Goal: Task Accomplishment & Management: Manage account settings

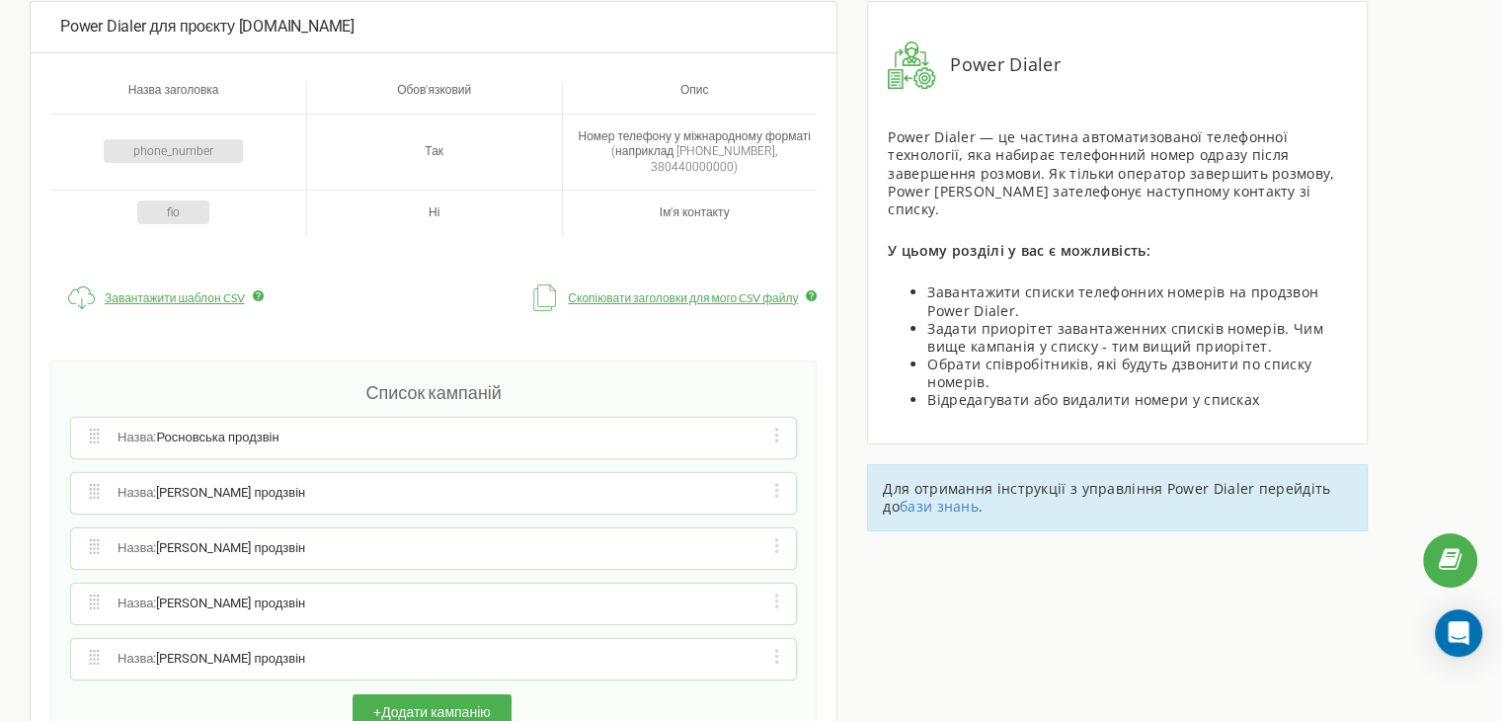
scroll to position [154, 0]
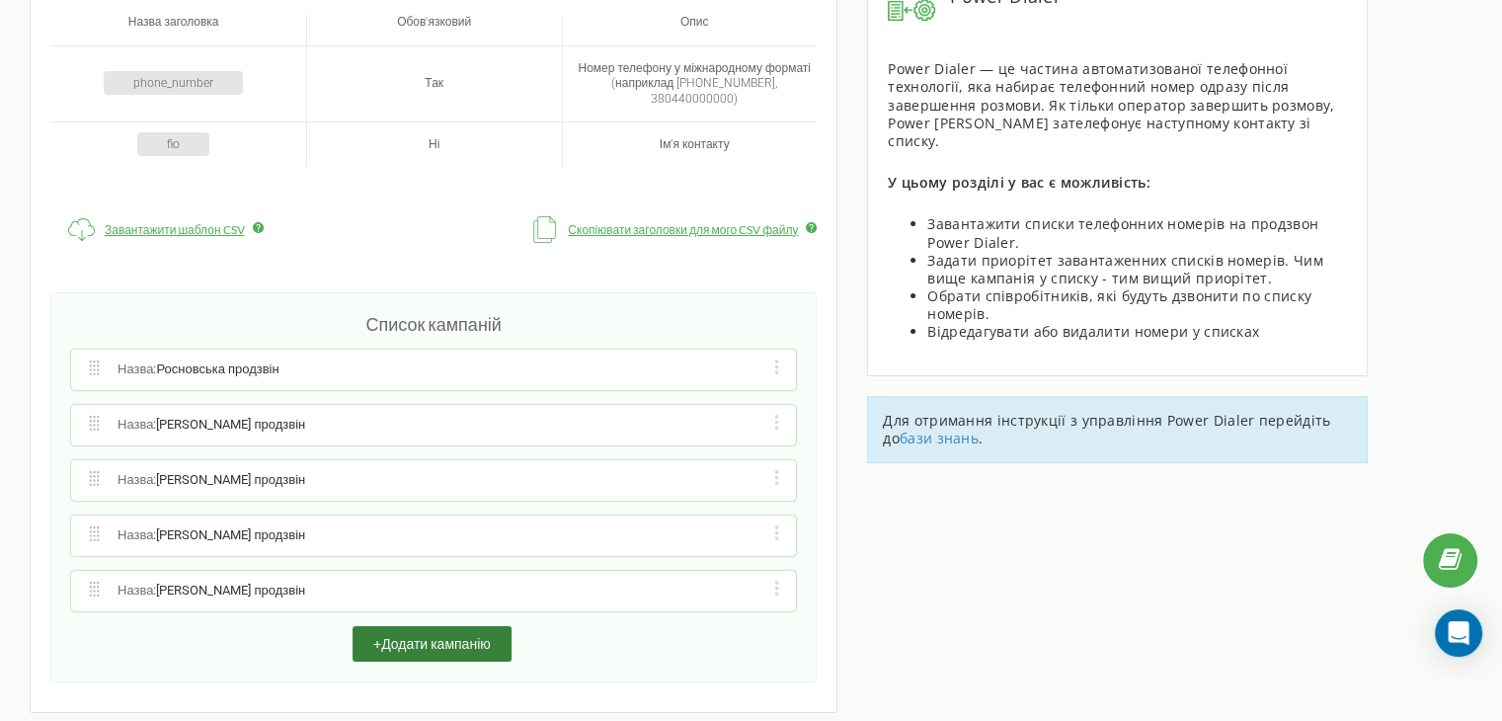
click at [419, 626] on button "+ Додати кампанію" at bounding box center [432, 644] width 159 height 36
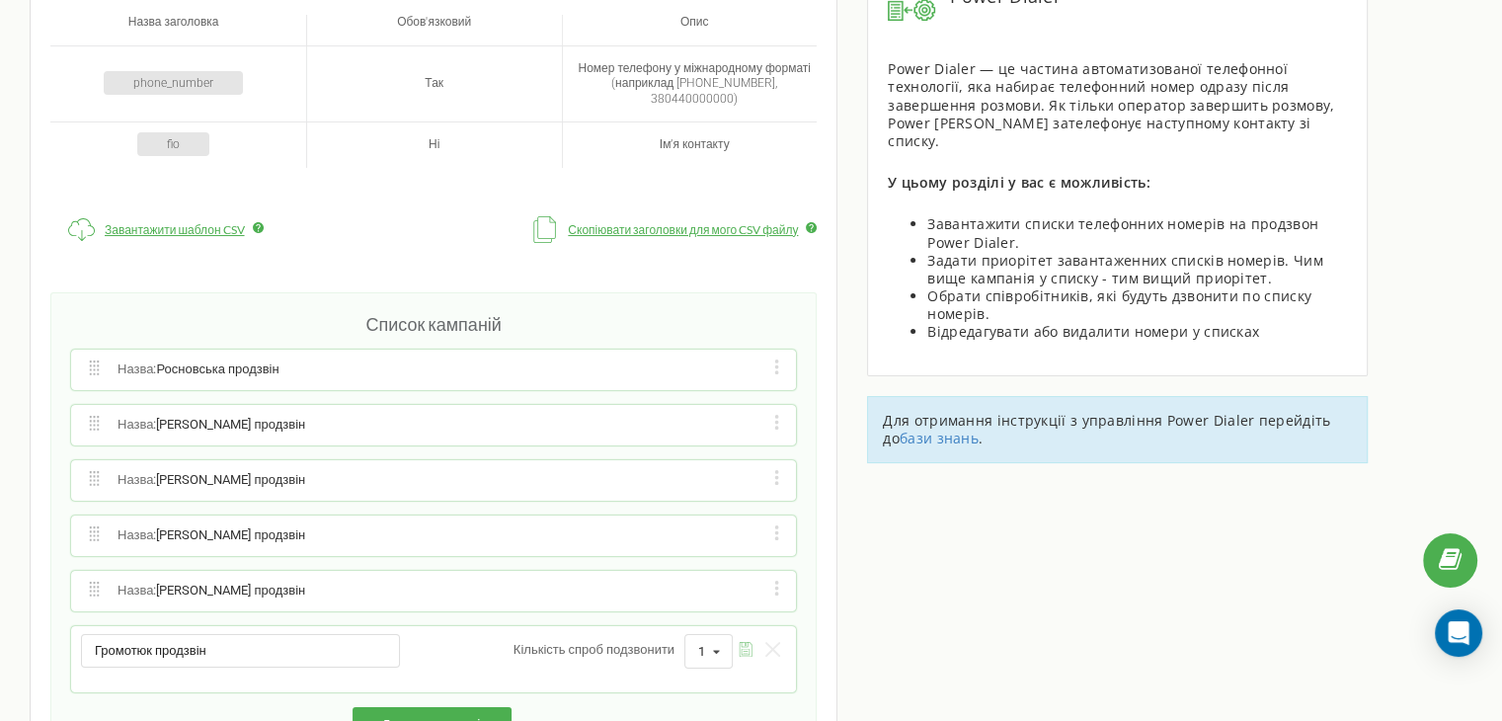
type input "Громотюк продзвін"
click at [751, 642] on icon "submit" at bounding box center [746, 649] width 15 height 15
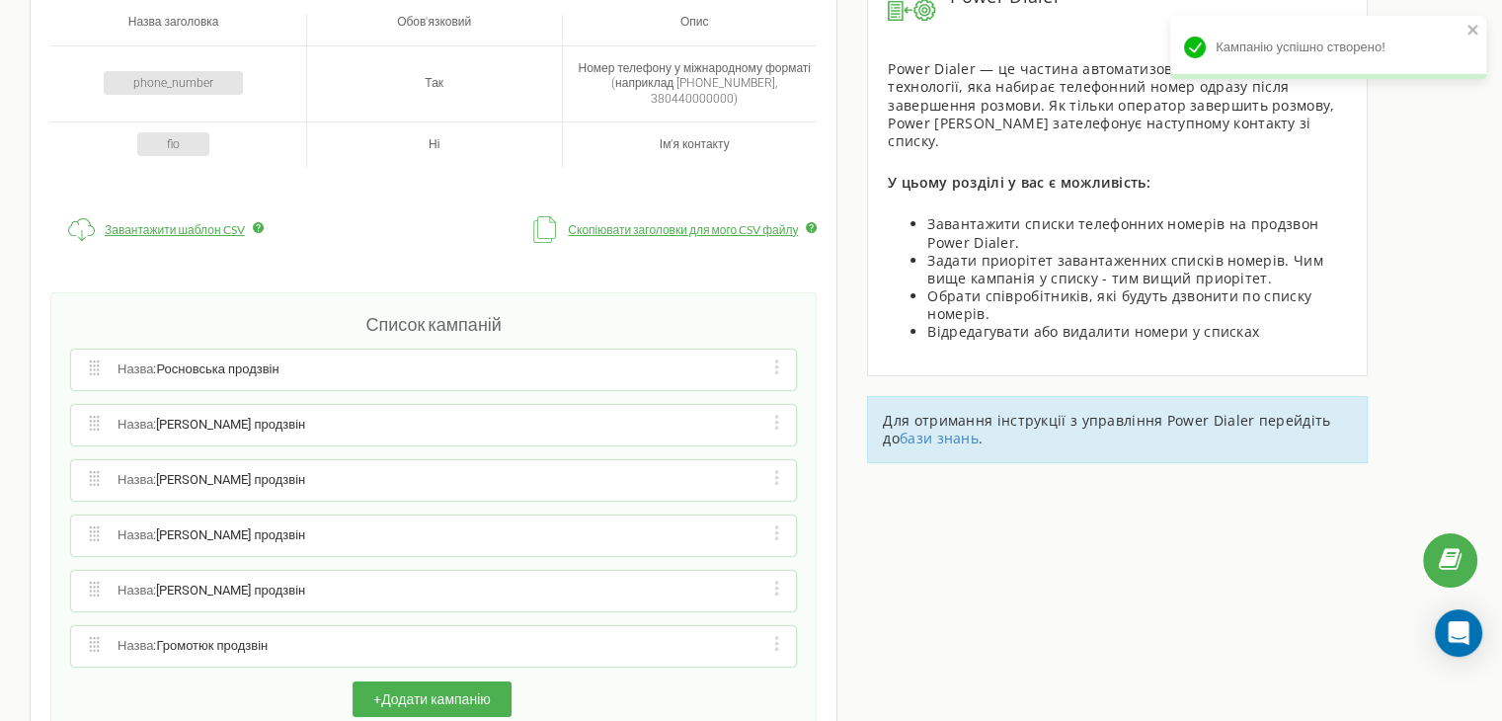
click at [771, 636] on div "Редагувати назву кампанії Редагувати список номерів кампанії Редагувати список …" at bounding box center [776, 646] width 19 height 20
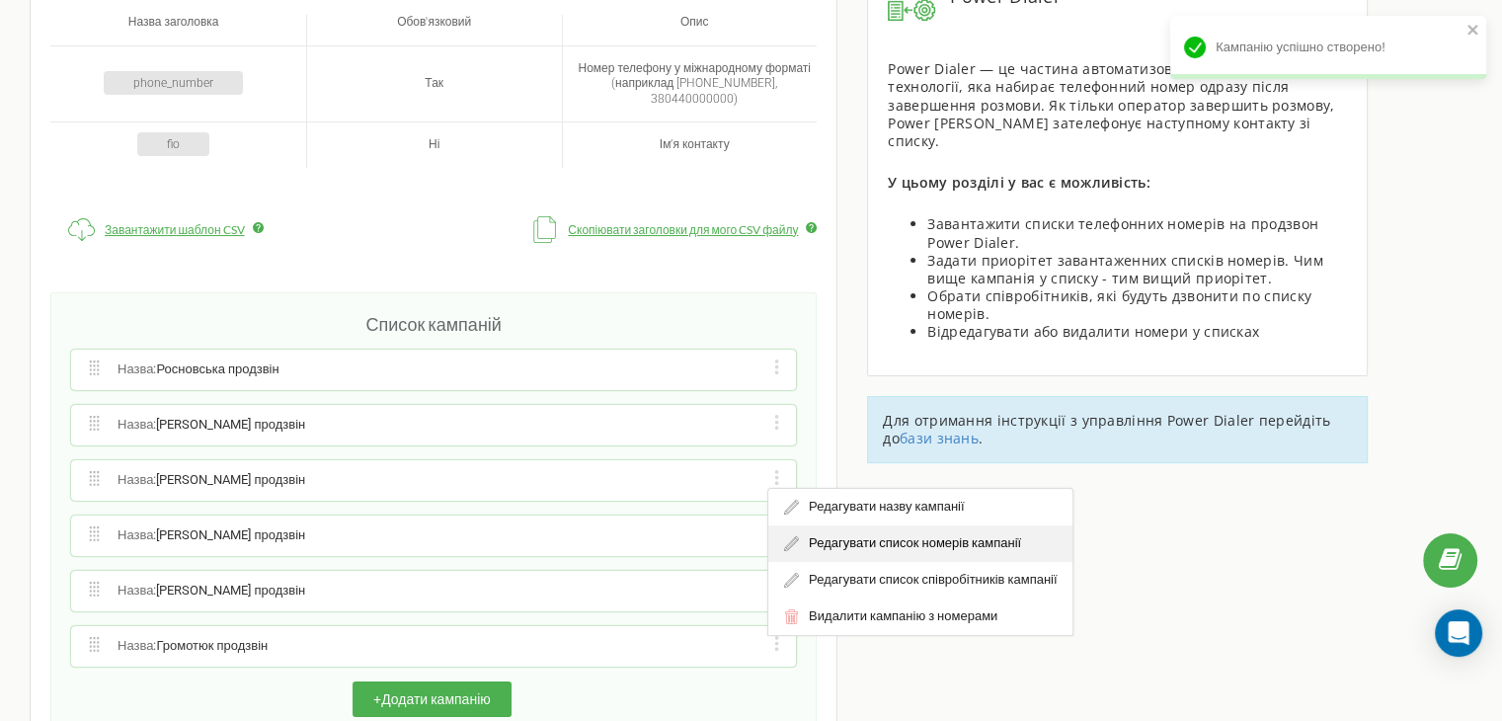
click at [833, 525] on div "Редагувати список номерів кампанії" at bounding box center [920, 543] width 304 height 37
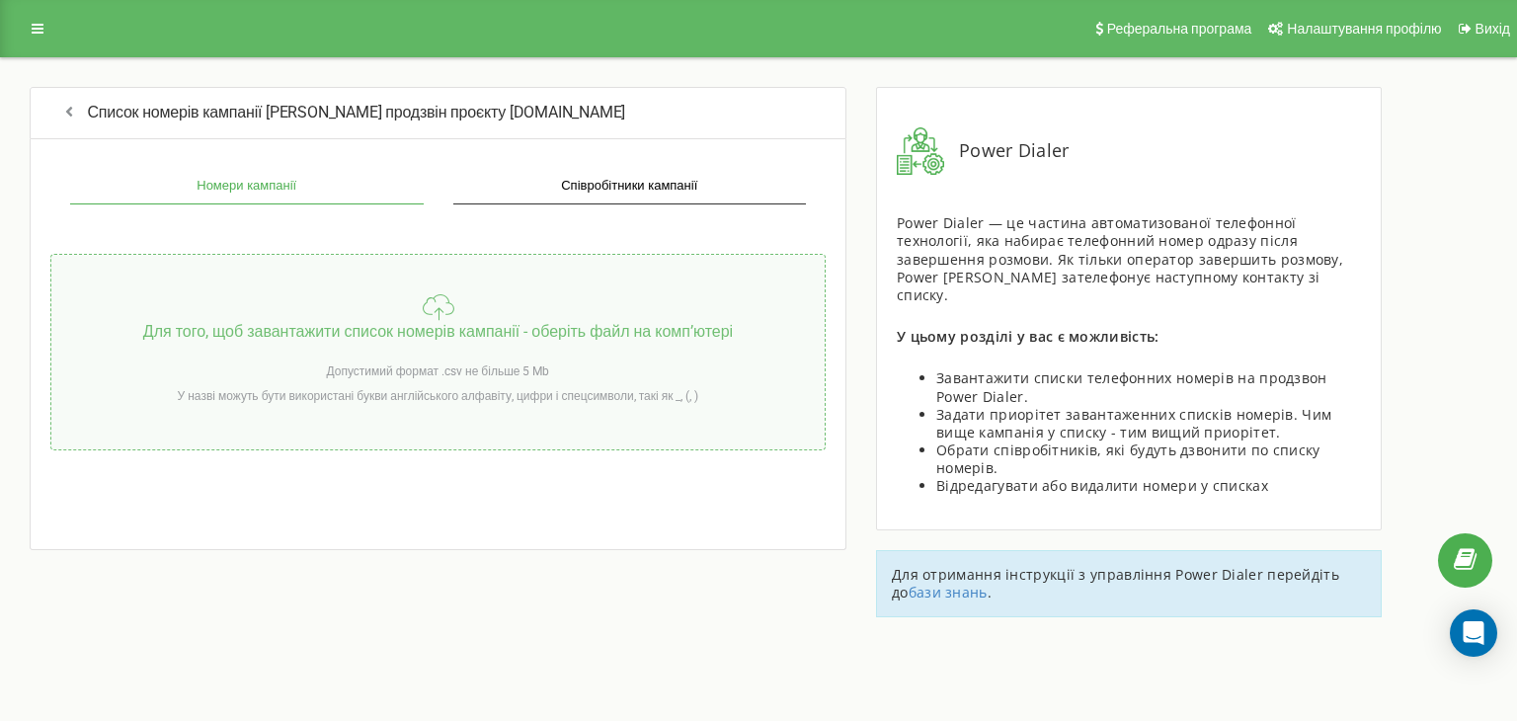
click at [323, 269] on div "Для того, щоб завантажити список номерів кампанії - оберіть файл на компʼютері …" at bounding box center [437, 352] width 775 height 197
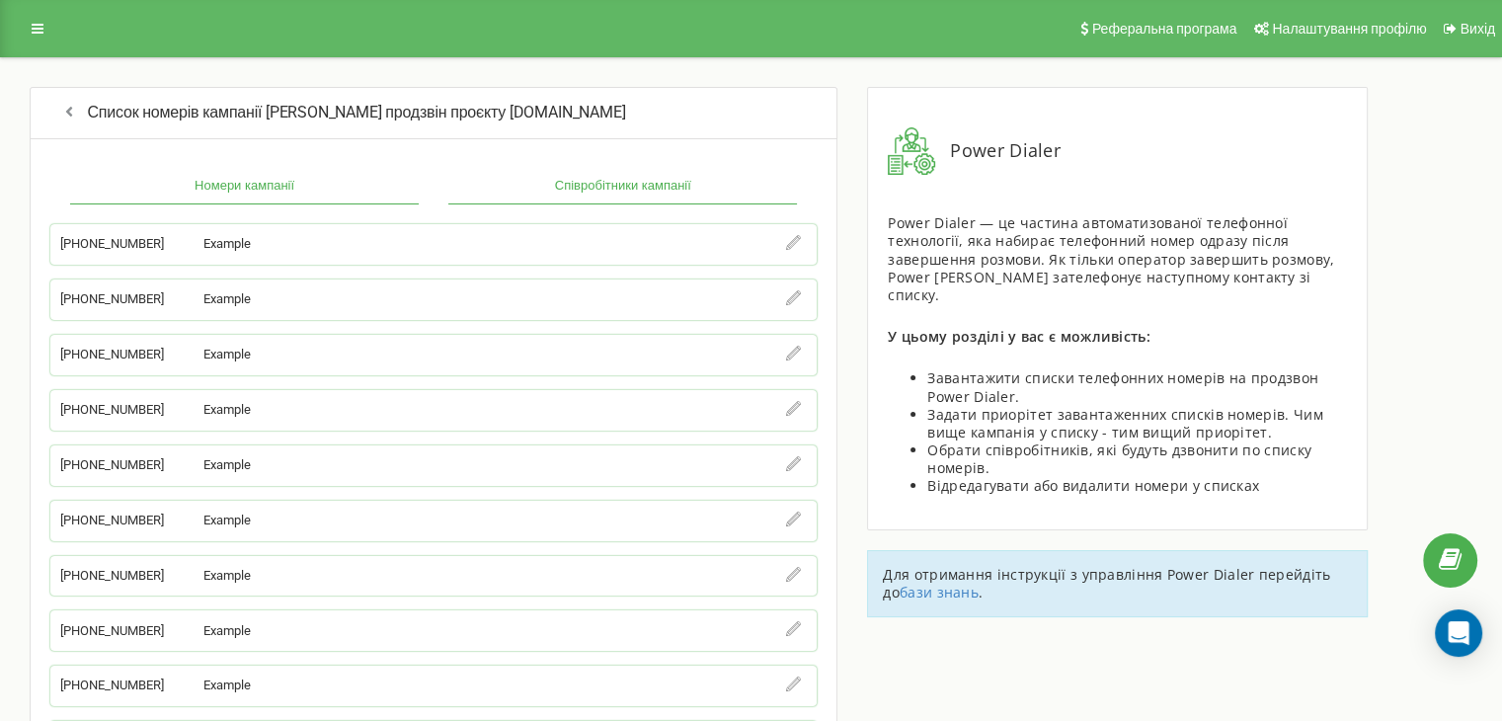
click at [638, 187] on button "Співробітники кампанії" at bounding box center [622, 187] width 349 height 36
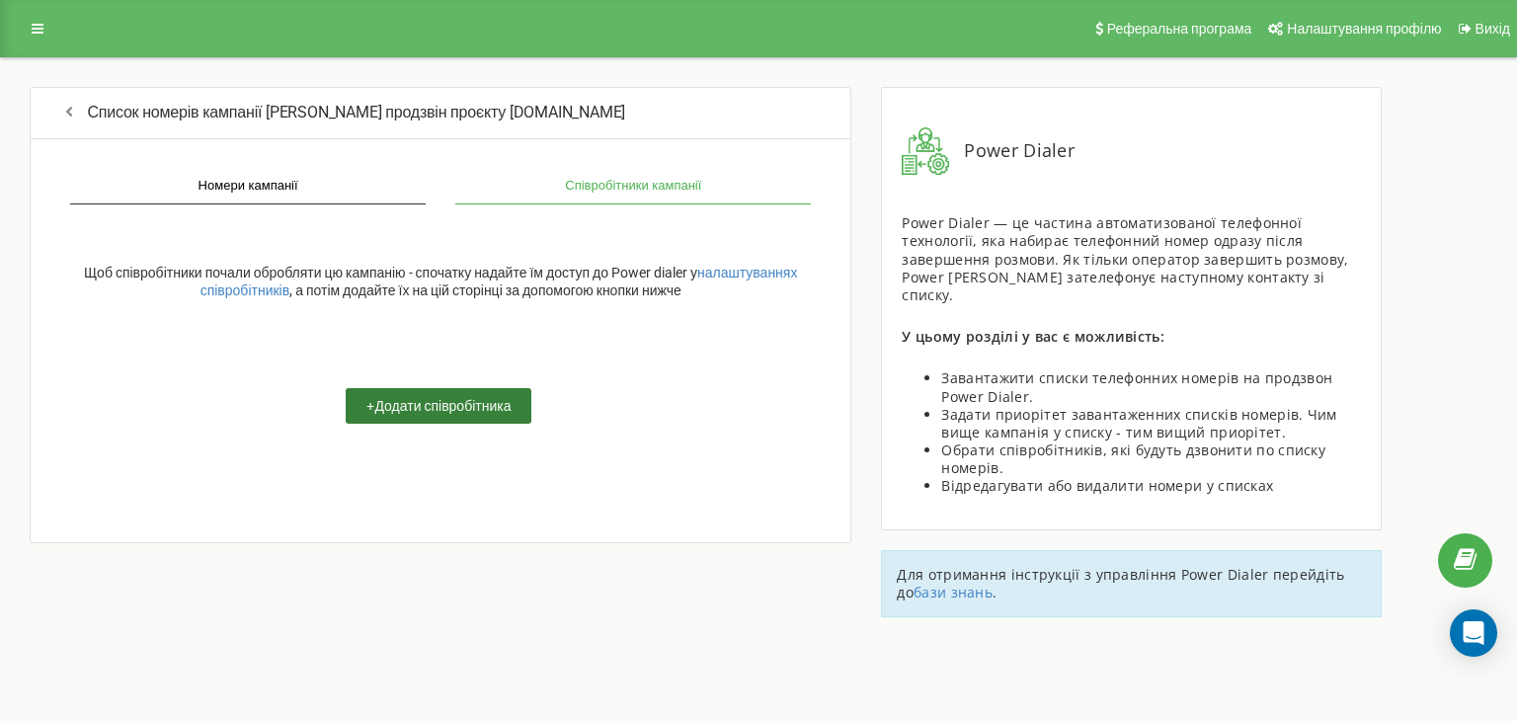
click at [368, 400] on button "+ Додати співробітника" at bounding box center [439, 406] width 186 height 36
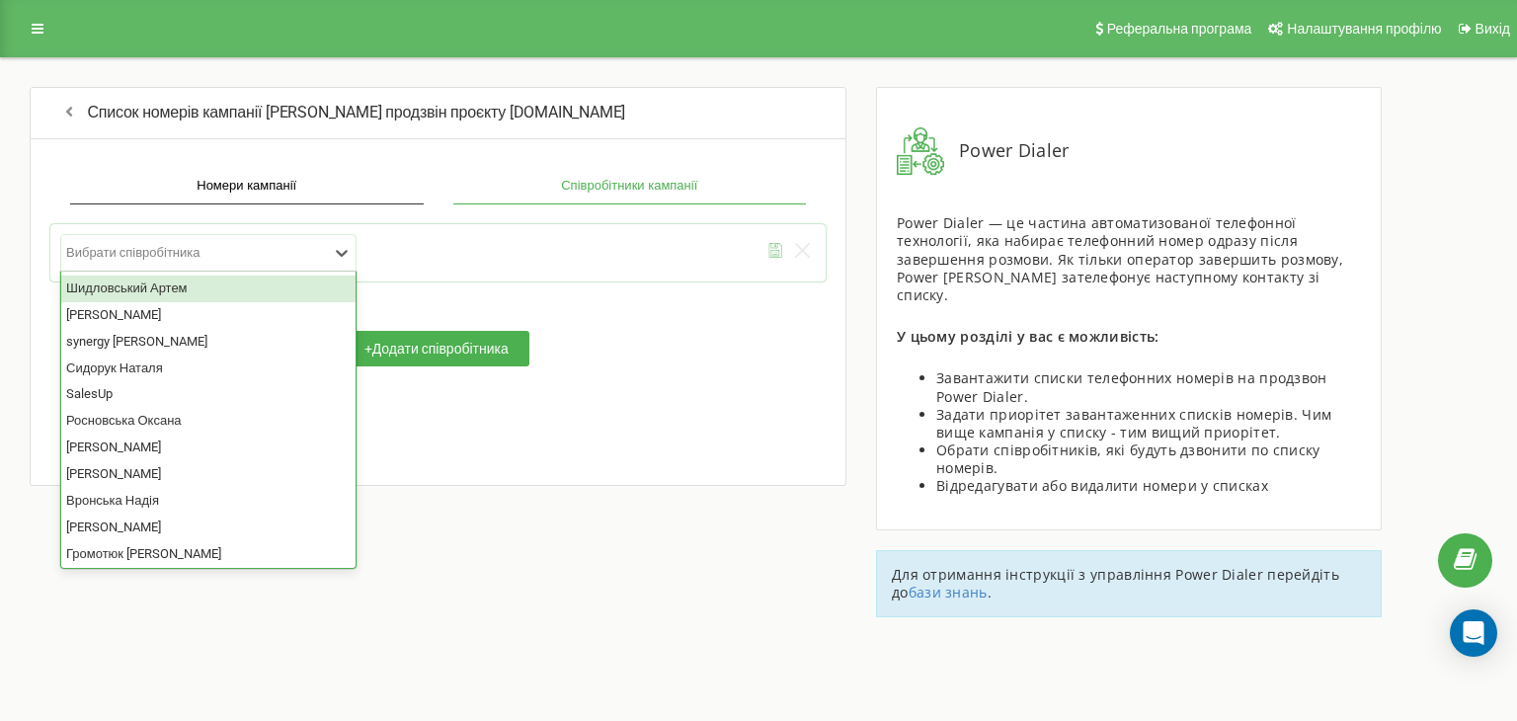
click at [205, 249] on div at bounding box center [197, 252] width 263 height 17
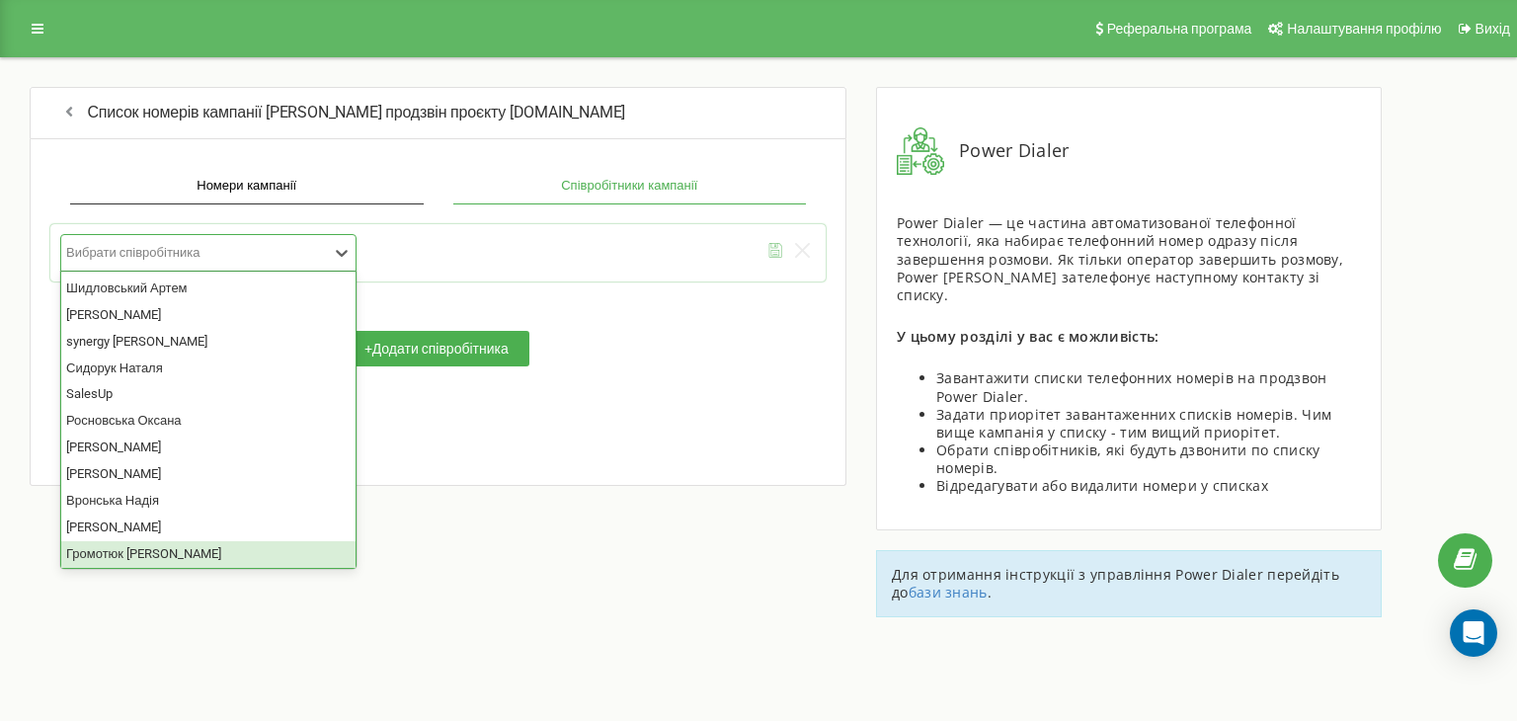
click at [142, 547] on div "Громотюк [PERSON_NAME]" at bounding box center [208, 554] width 294 height 27
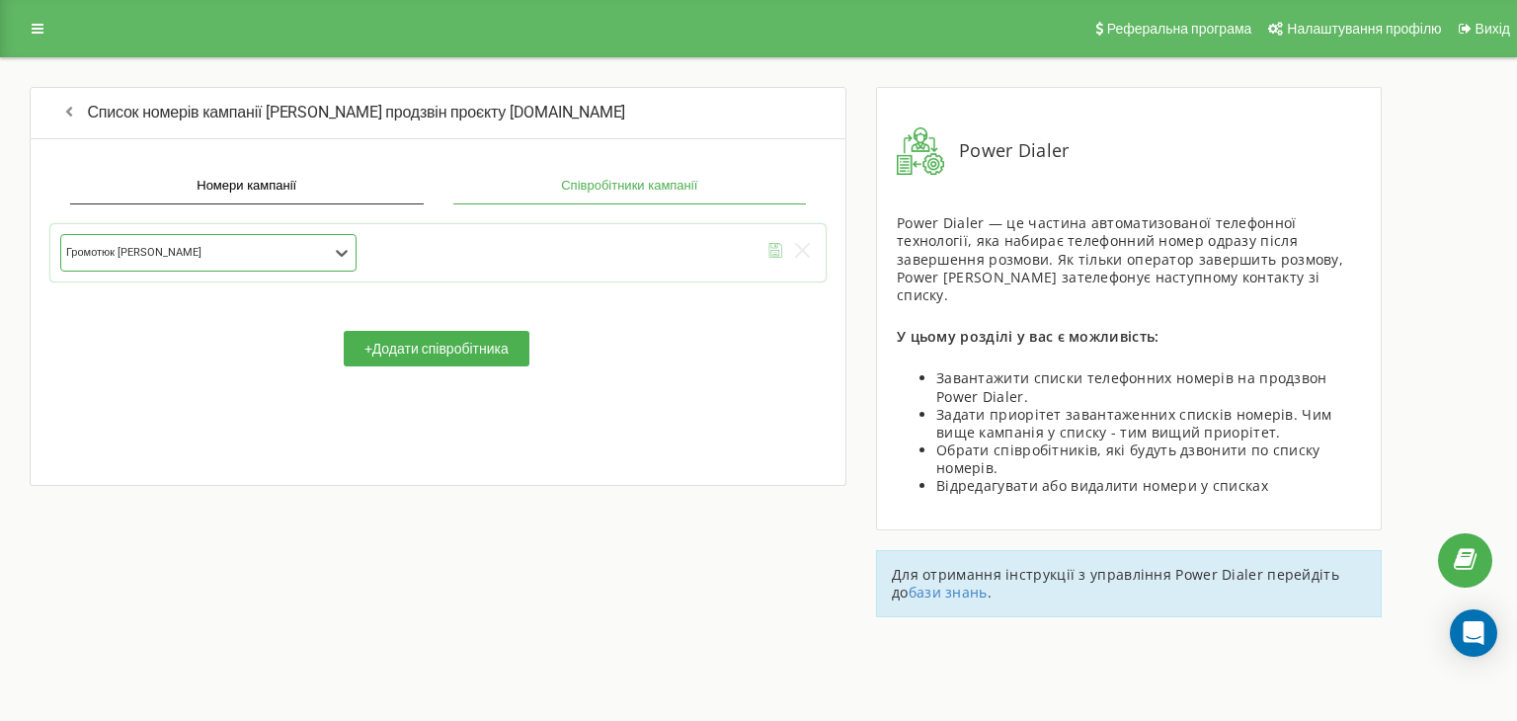
click at [772, 256] on icon "submit" at bounding box center [775, 253] width 8 height 6
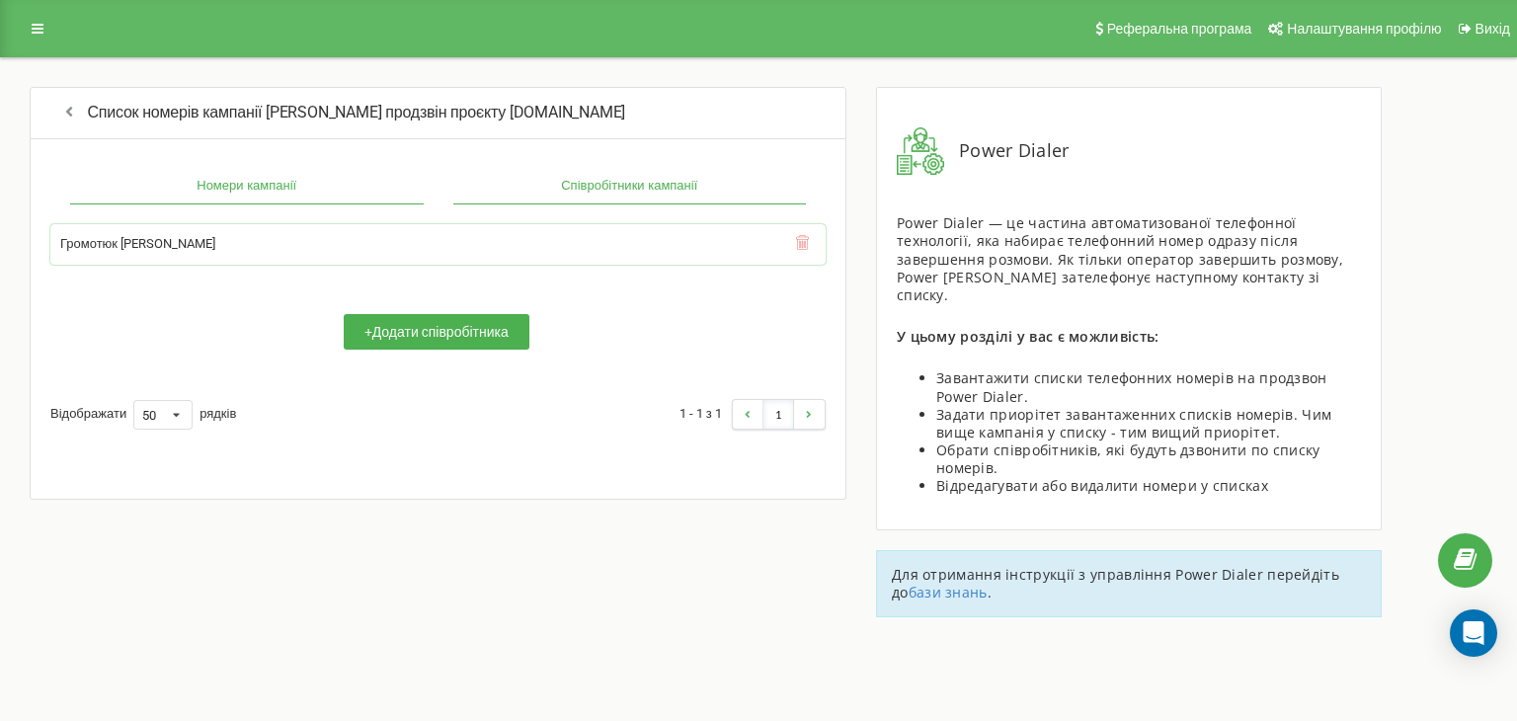
click at [194, 189] on button "Номери кампанії" at bounding box center [247, 187] width 354 height 36
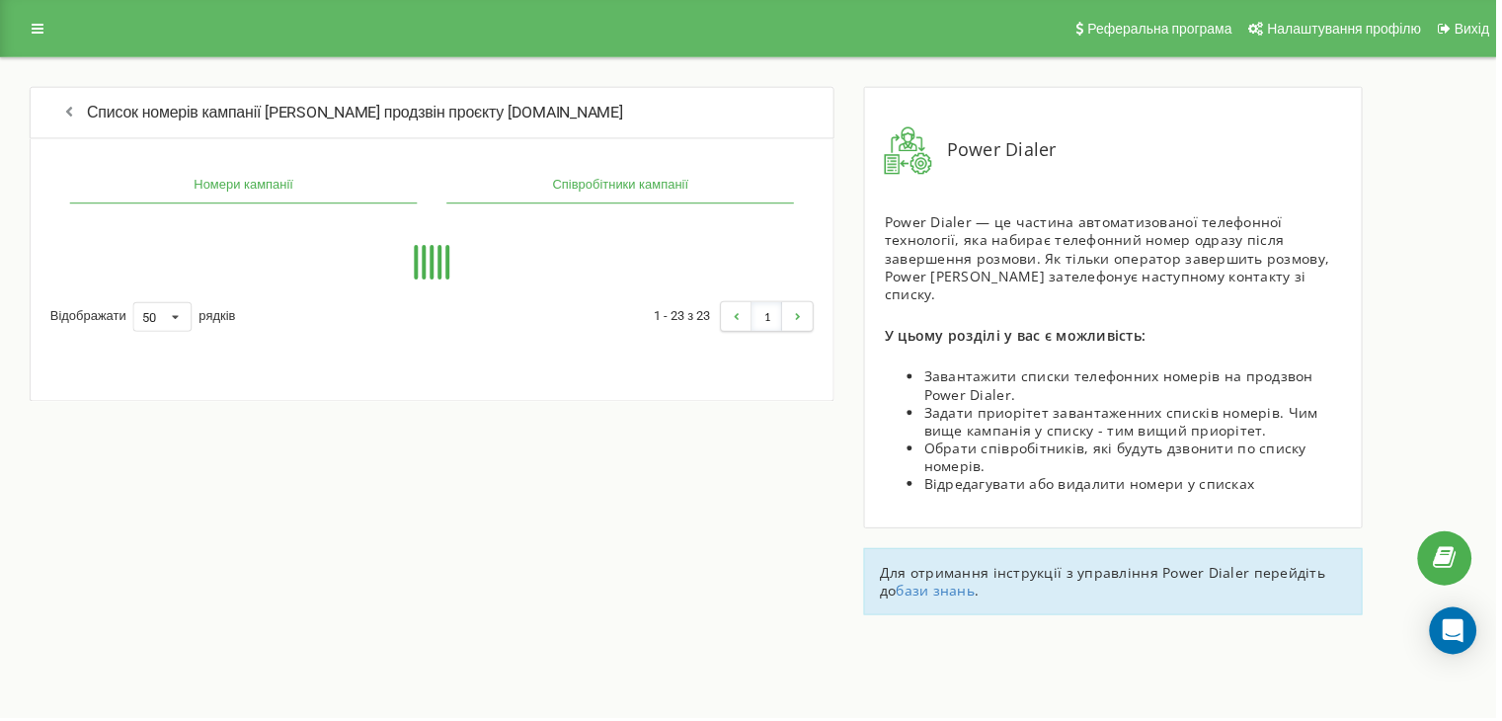
click at [490, 179] on button "Співробітники кампанії" at bounding box center [622, 187] width 349 height 36
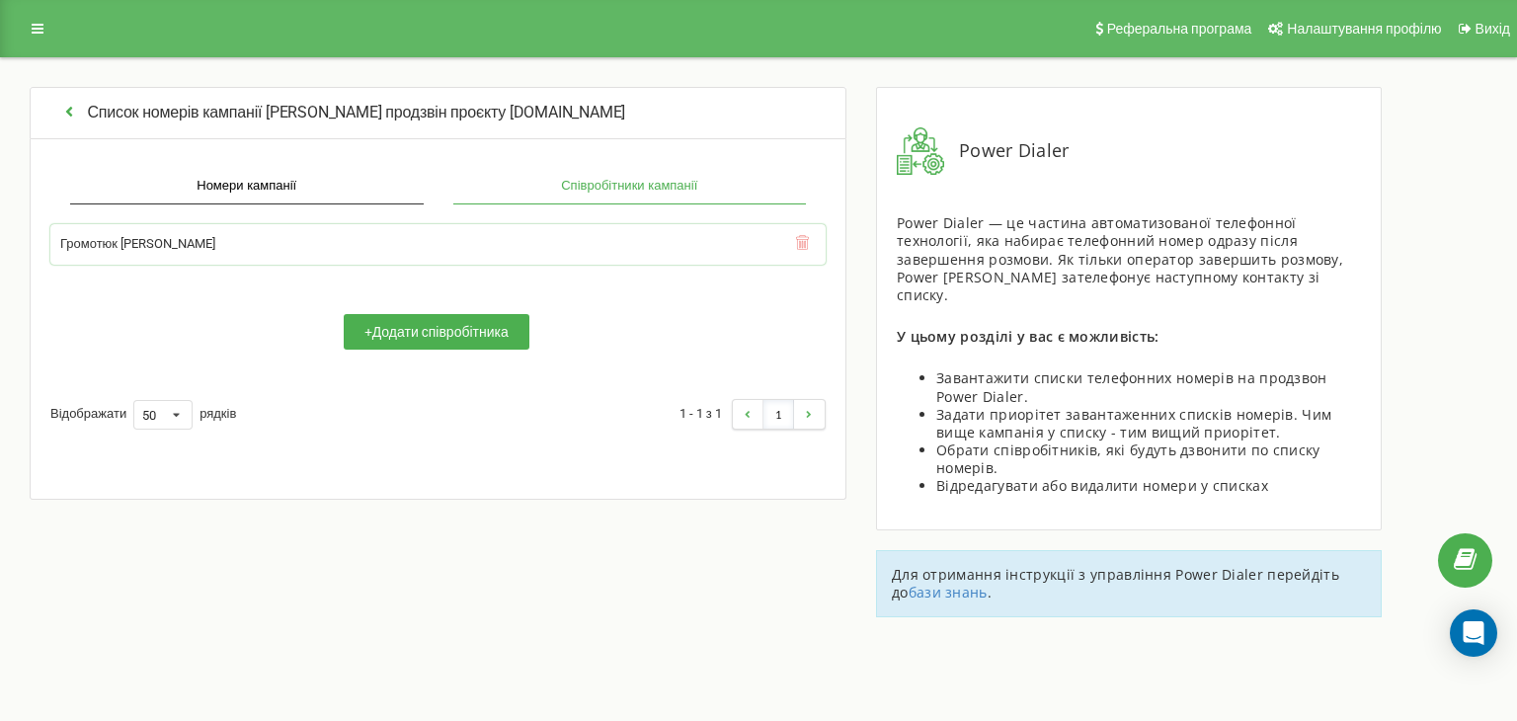
click at [66, 112] on icon "button" at bounding box center [69, 111] width 19 height 16
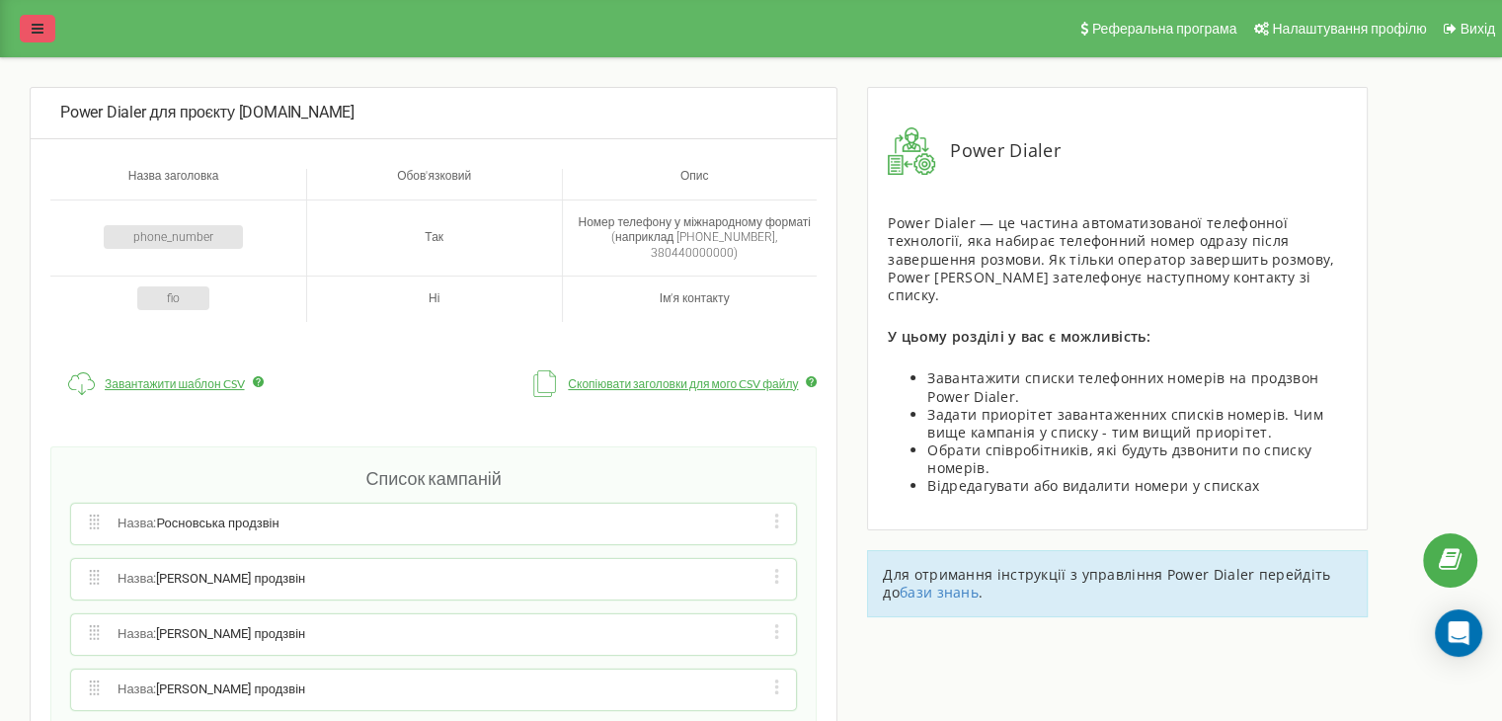
click at [36, 26] on icon at bounding box center [38, 29] width 12 height 14
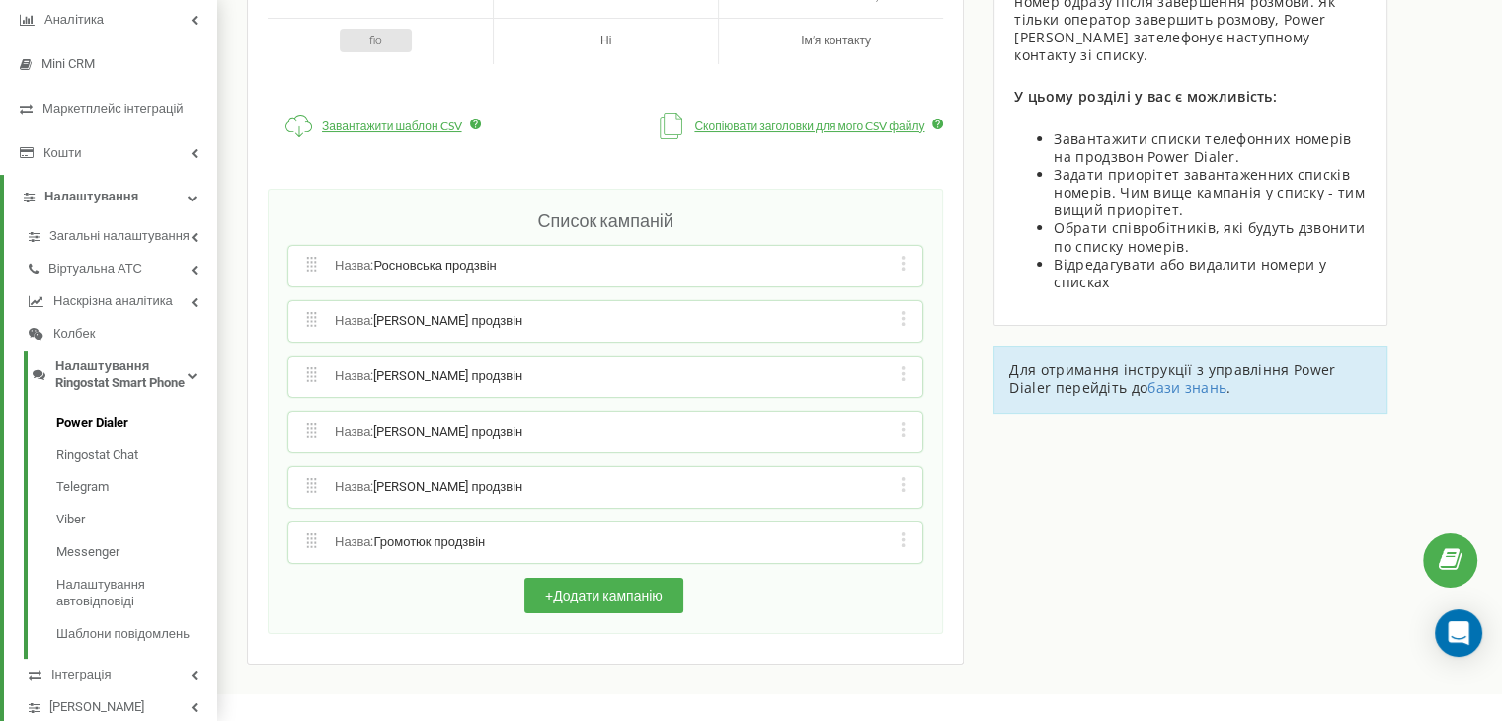
scroll to position [296, 0]
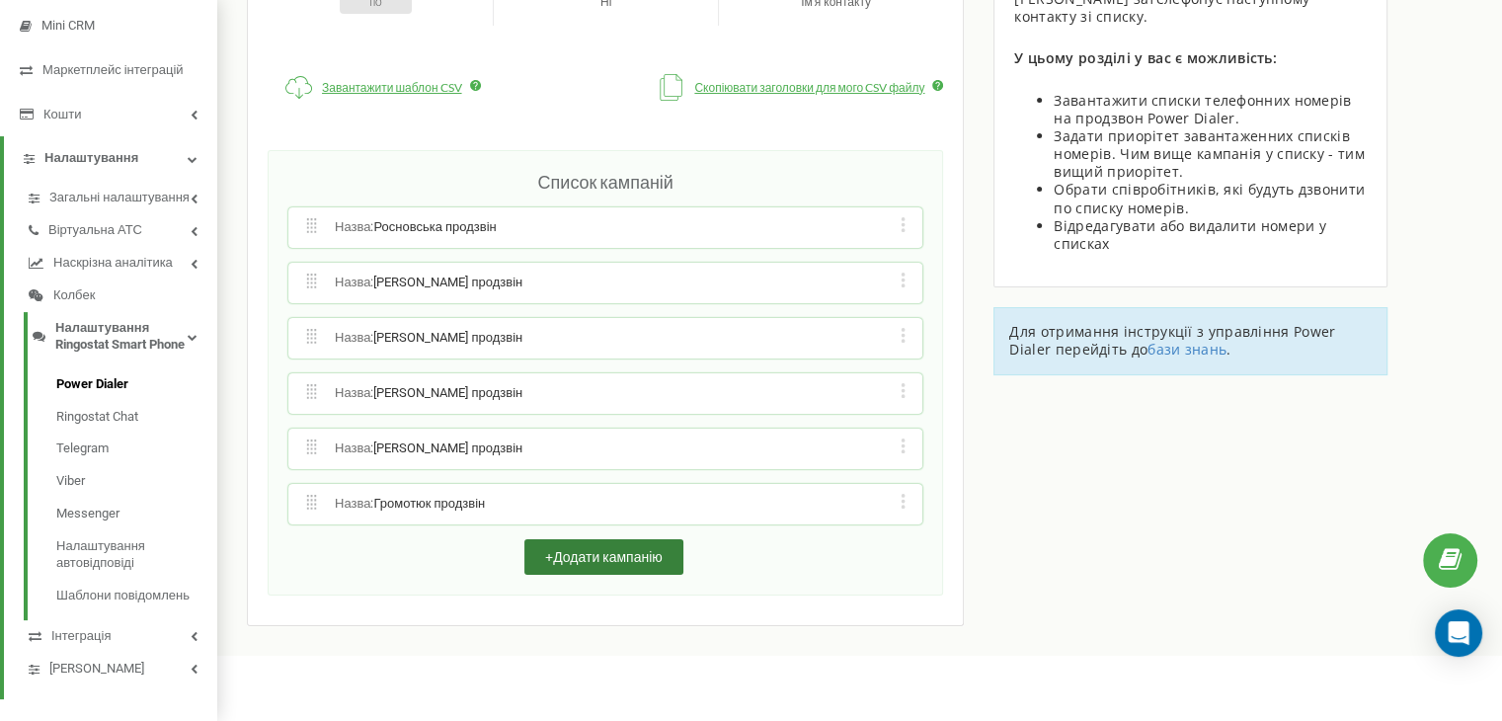
click at [557, 558] on button "+ Додати кампанію" at bounding box center [603, 557] width 159 height 36
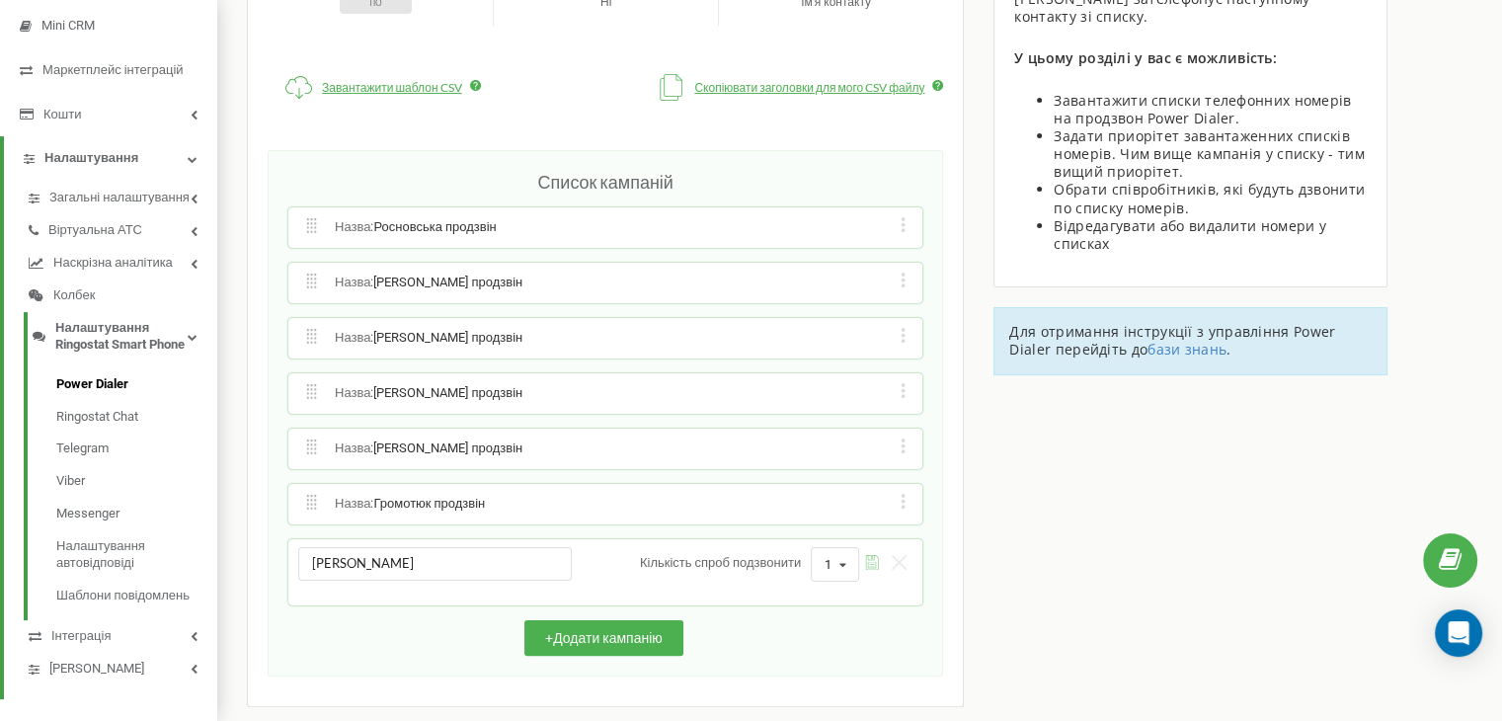
type input "Зайчук Продзвін"
click at [870, 555] on icon "submit" at bounding box center [872, 562] width 15 height 15
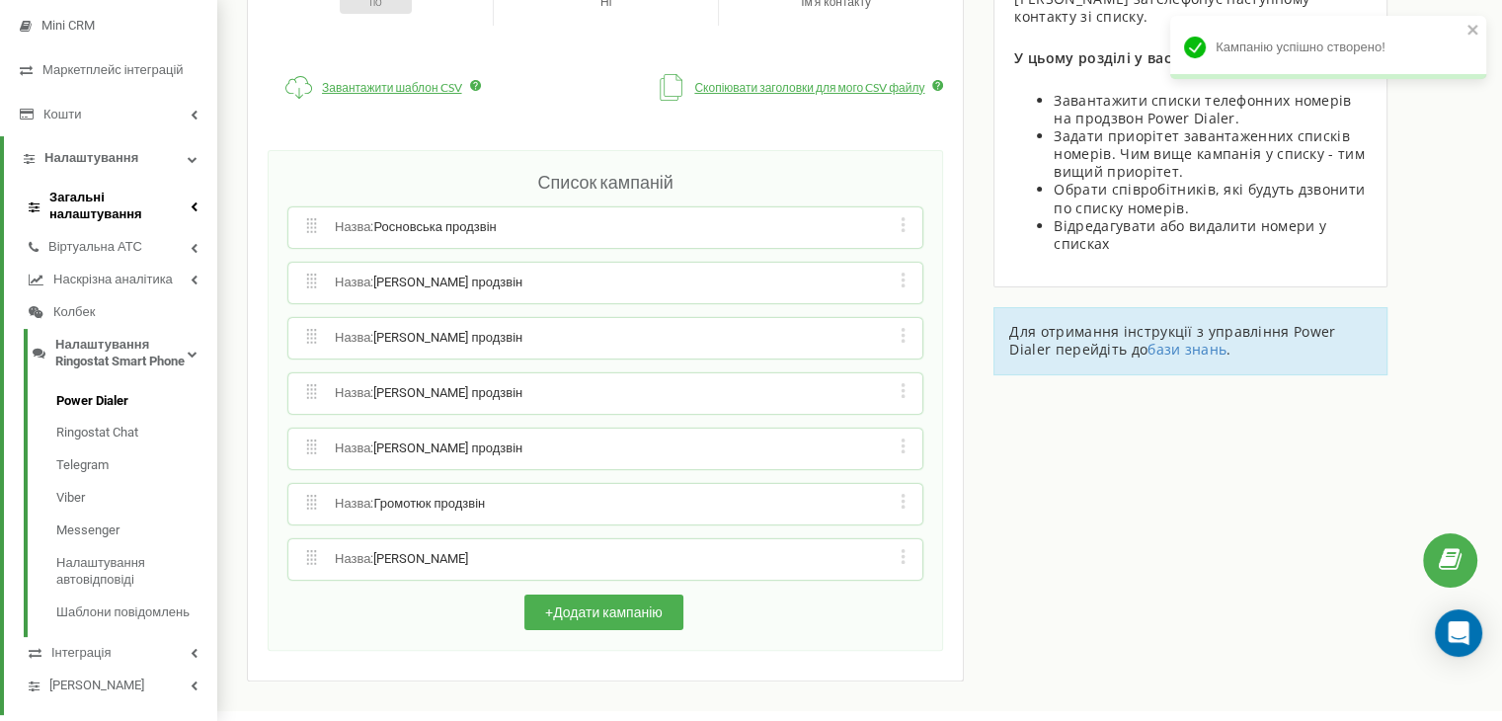
click at [112, 200] on span "Загальні налаштування" at bounding box center [119, 207] width 141 height 34
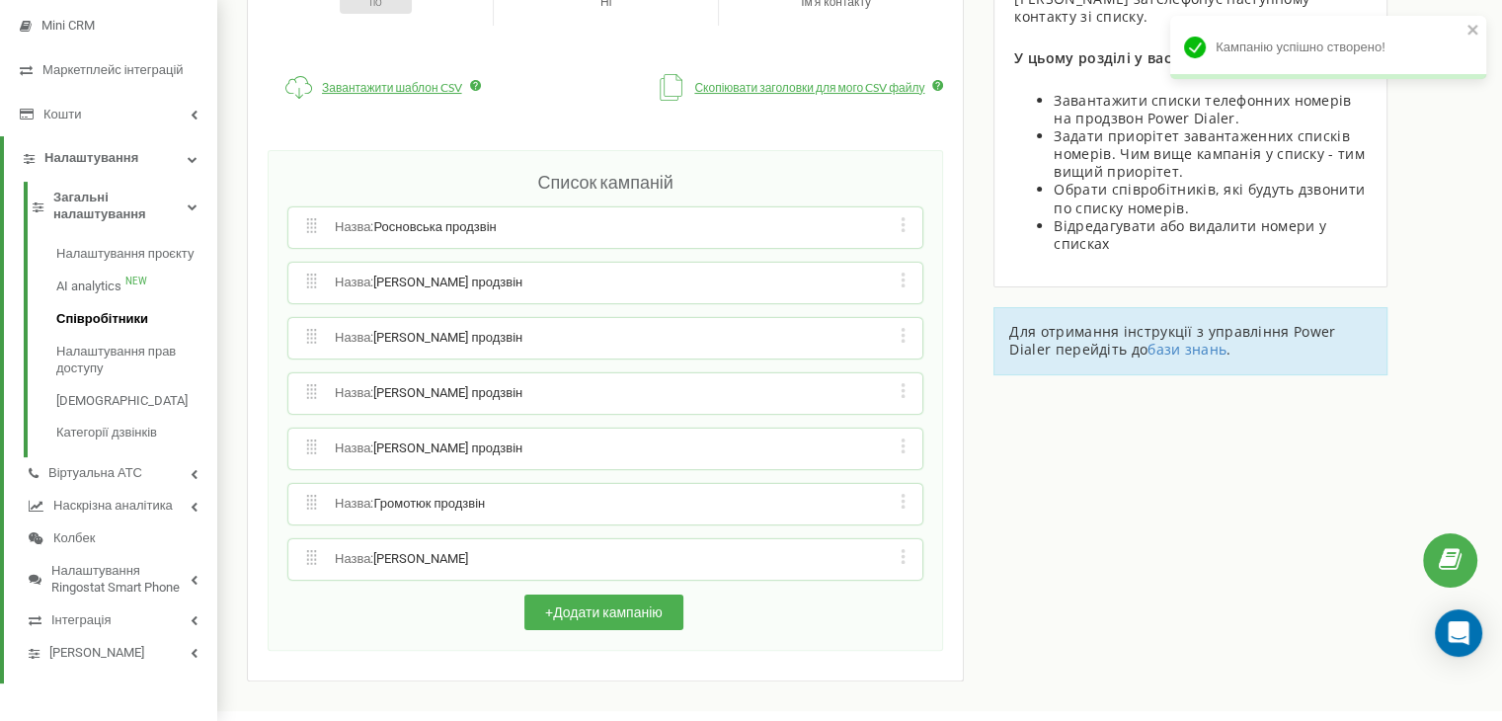
click at [107, 312] on span "Співробітники" at bounding box center [102, 319] width 92 height 17
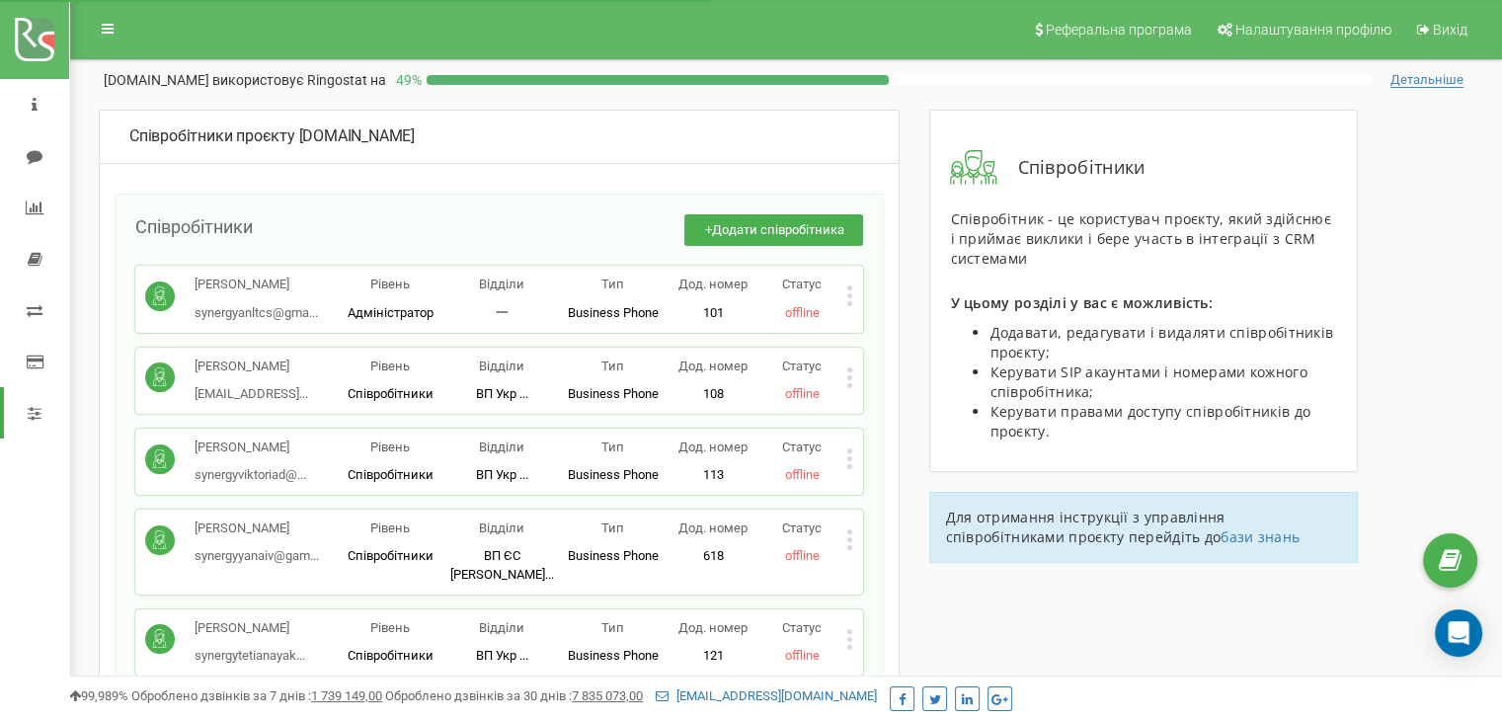
scroll to position [4161, 0]
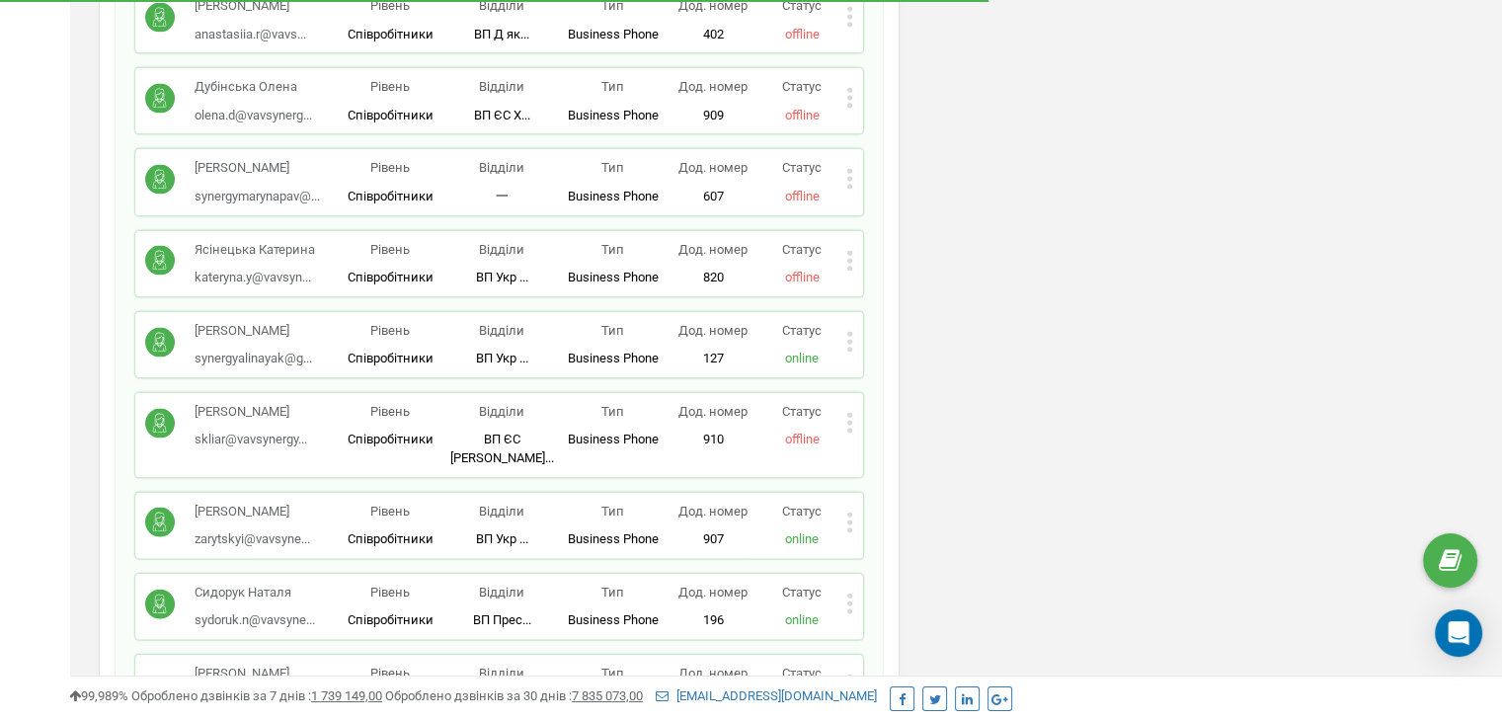
click at [849, 675] on icon at bounding box center [849, 677] width 5 height 5
click at [879, 710] on span "Редагувати" at bounding box center [913, 716] width 78 height 13
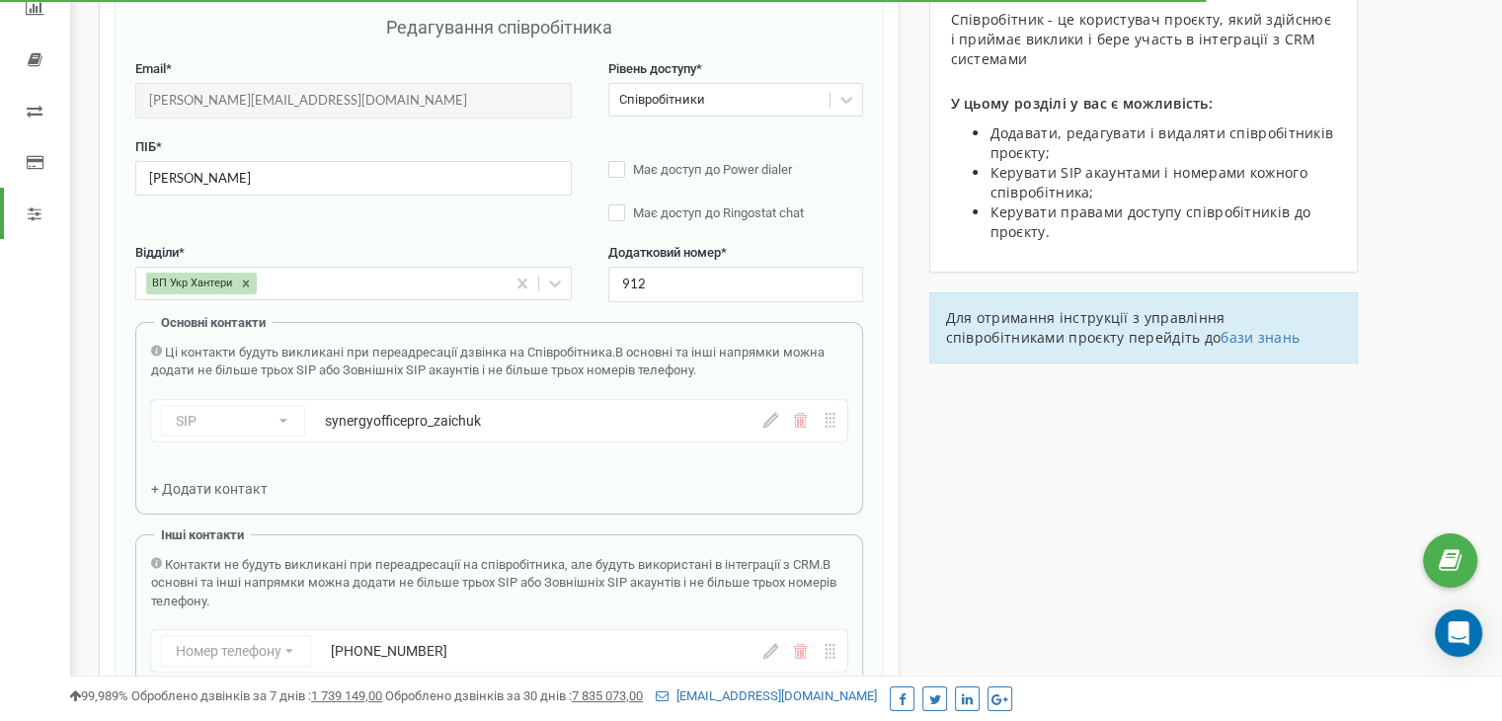
scroll to position [198, 0]
click at [649, 174] on span "Має доступ до Power dialer" at bounding box center [711, 171] width 159 height 15
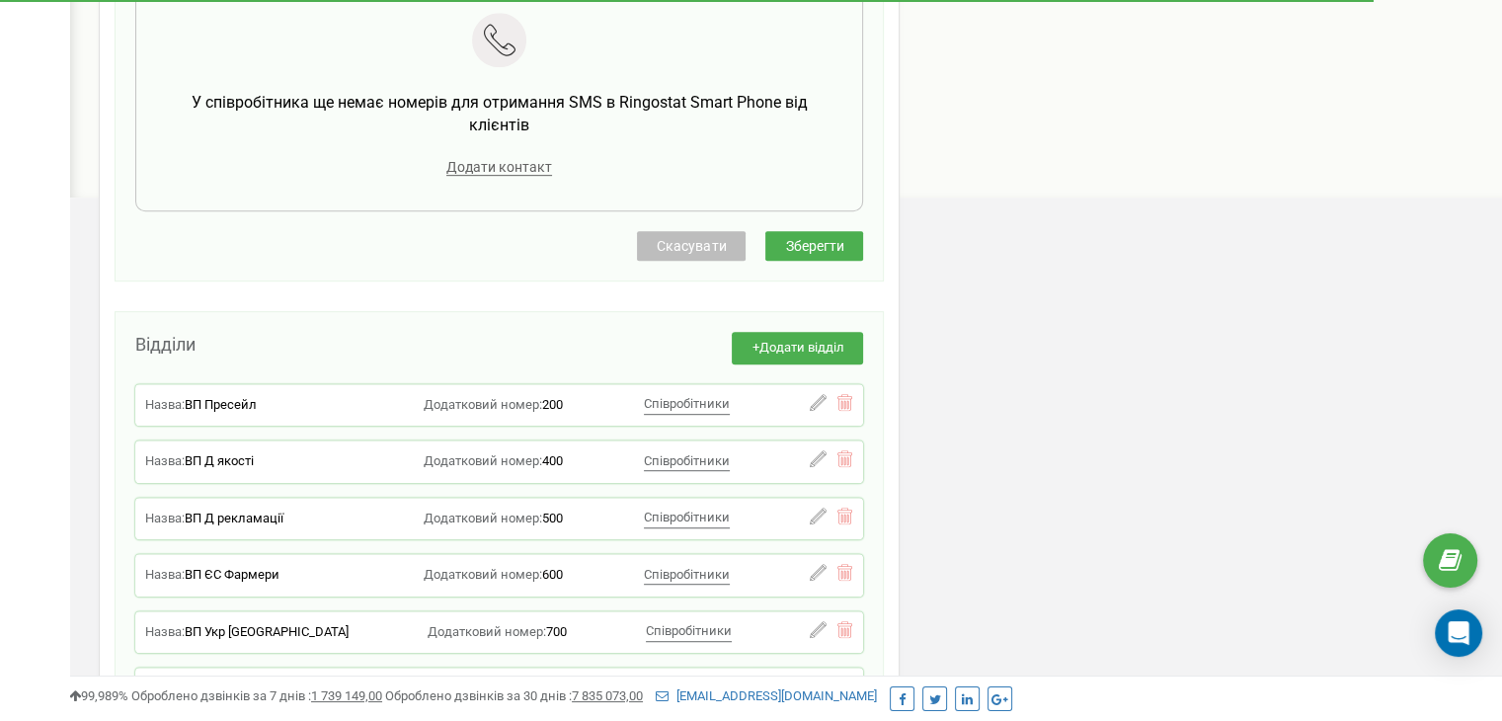
click at [814, 243] on span "Зберегти" at bounding box center [814, 246] width 58 height 16
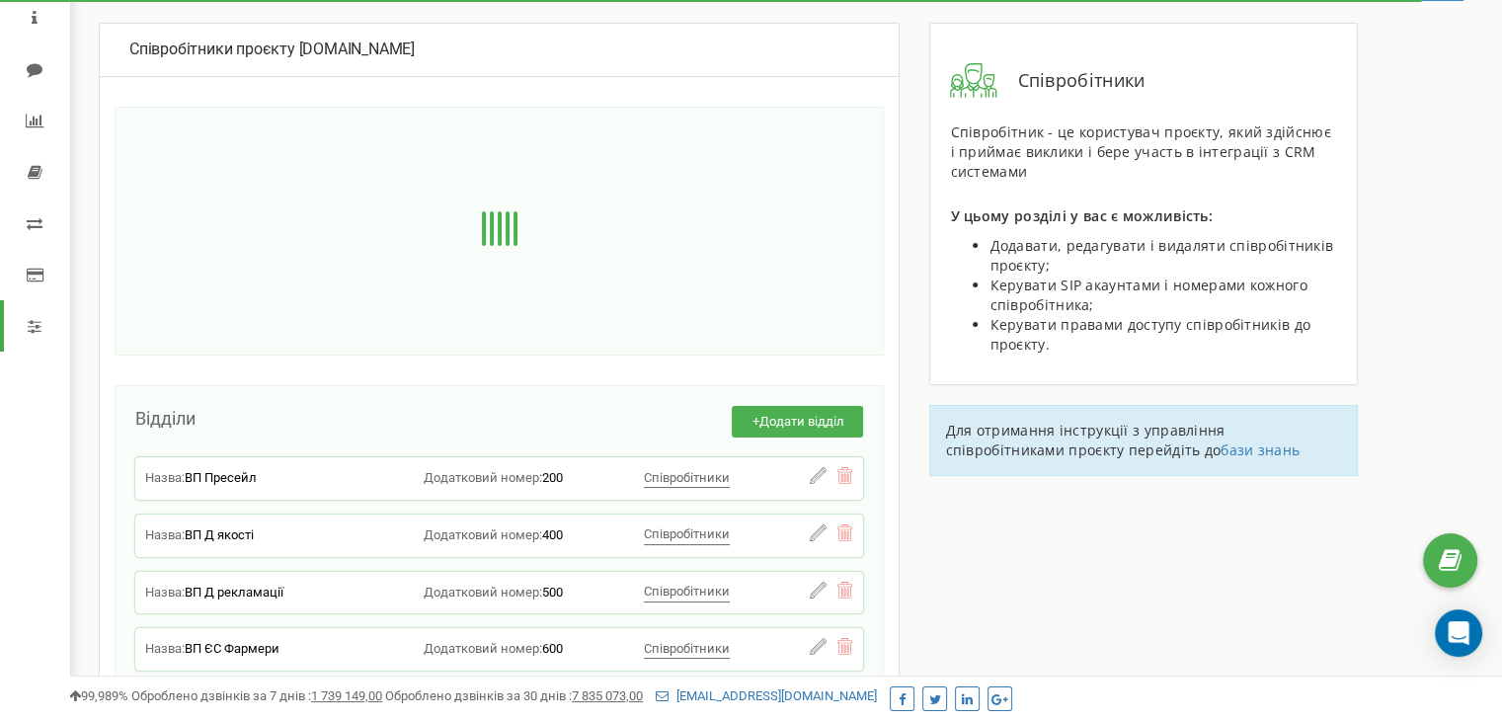
scroll to position [0, 0]
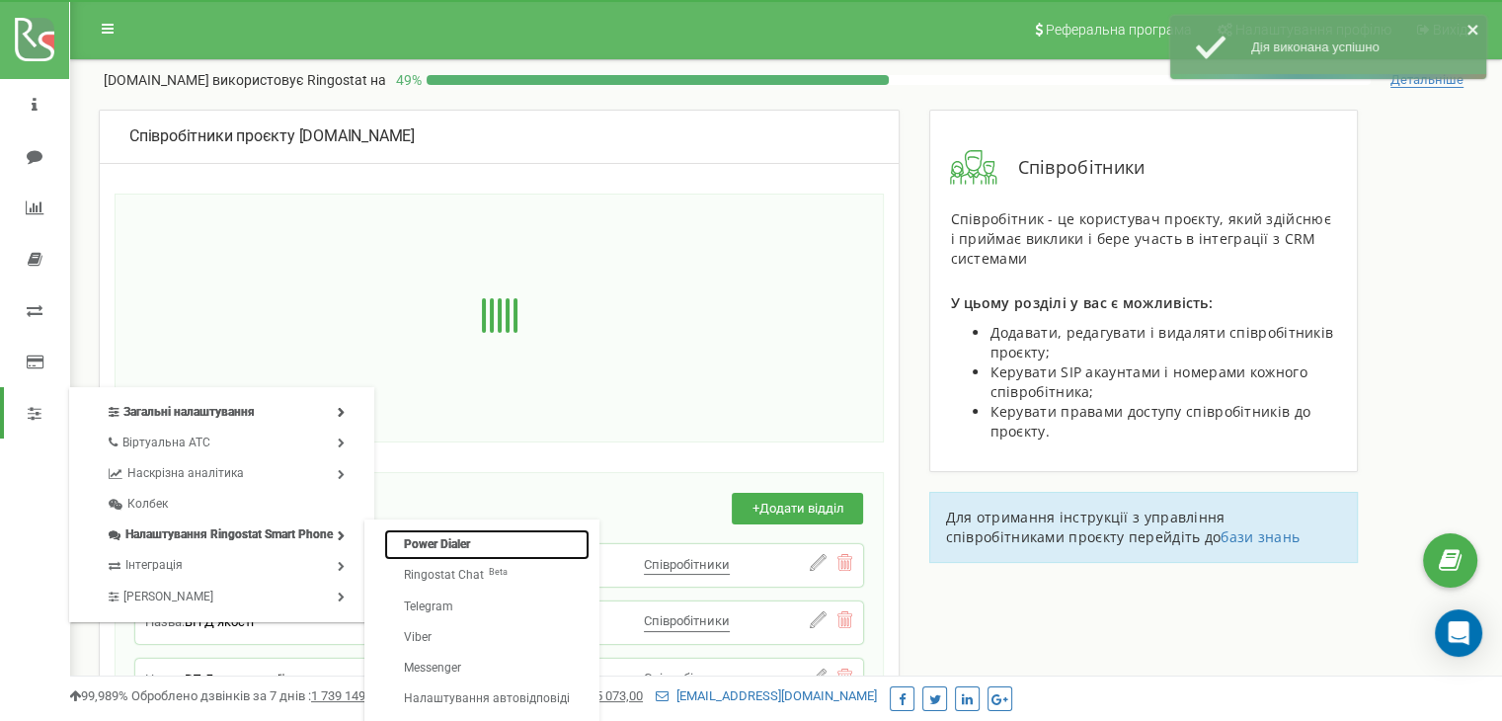
click at [436, 543] on link "Power Dialer" at bounding box center [486, 544] width 205 height 31
